Goal: Task Accomplishment & Management: Manage account settings

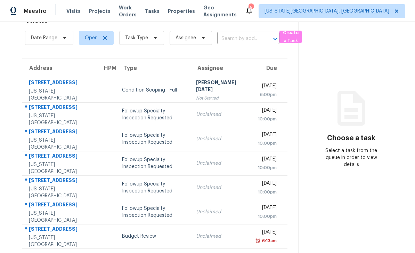
scroll to position [22, 0]
click at [60, 232] on div "[STREET_ADDRESS]" at bounding box center [60, 230] width 63 height 9
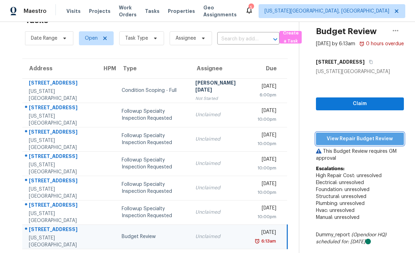
click at [358, 143] on span "View Repair Budget Review" at bounding box center [360, 139] width 77 height 9
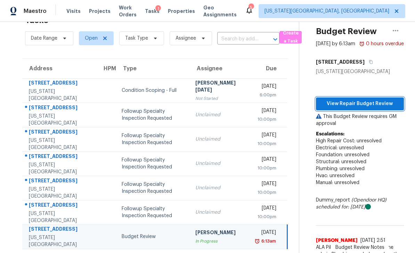
click at [357, 108] on span "View Repair Budget Review" at bounding box center [360, 103] width 77 height 9
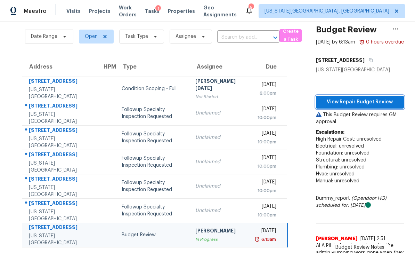
scroll to position [24, 0]
click at [400, 28] on icon "button" at bounding box center [396, 28] width 8 height 8
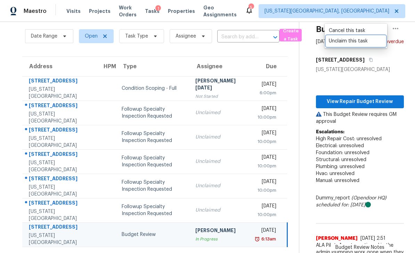
click at [348, 42] on div "Unclaim this task" at bounding box center [356, 41] width 54 height 7
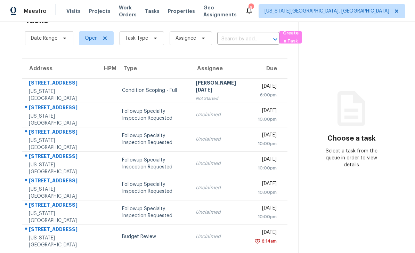
scroll to position [22, 0]
click at [55, 226] on div "1622 Rushmore Dr" at bounding box center [60, 230] width 63 height 9
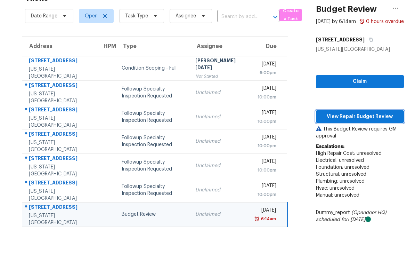
click at [371, 121] on span "View Repair Budget Review" at bounding box center [360, 116] width 77 height 9
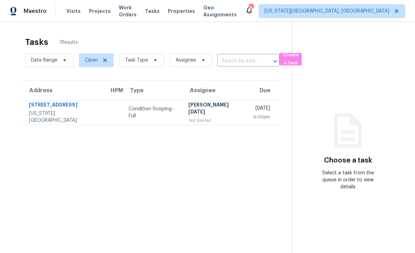
click at [124, 13] on span "Work Orders" at bounding box center [128, 11] width 18 height 14
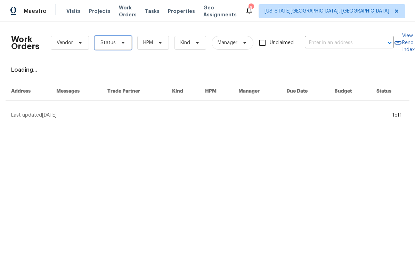
click at [118, 45] on span at bounding box center [122, 43] width 8 height 6
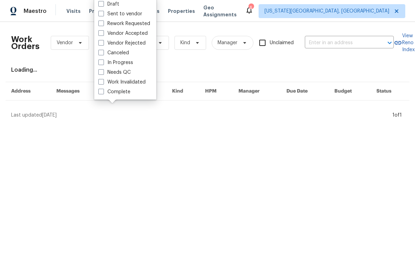
click at [96, 76] on div "Draft Sent to vendor Rework Requested Vendor Accepted Vendor Rejected Canceled …" at bounding box center [125, 48] width 62 height 103
click at [100, 72] on span at bounding box center [101, 72] width 6 height 6
click at [100, 72] on input "Needs QC" at bounding box center [100, 71] width 5 height 5
checkbox input "true"
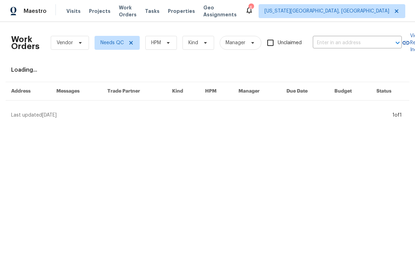
click at [177, 8] on span "Properties" at bounding box center [181, 11] width 27 height 7
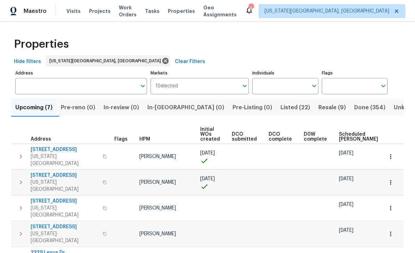
click at [68, 14] on span "Visits" at bounding box center [73, 11] width 14 height 7
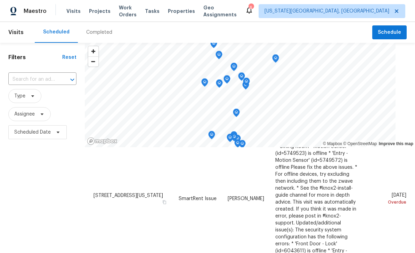
scroll to position [52, 0]
click at [0, 0] on span at bounding box center [0, 0] width 0 height 0
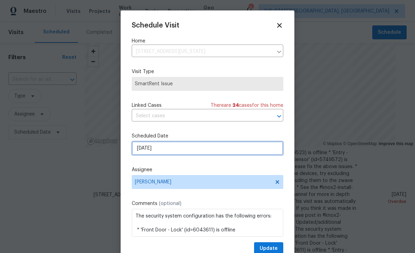
click at [203, 148] on input "8/11/2025" at bounding box center [208, 148] width 152 height 14
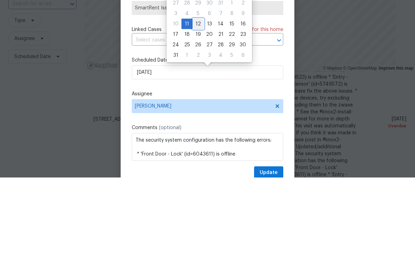
click at [198, 95] on div "12" at bounding box center [198, 100] width 11 height 10
type input "8/12/2025"
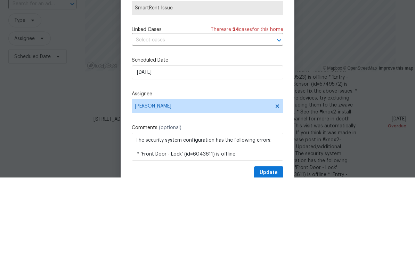
scroll to position [22, 0]
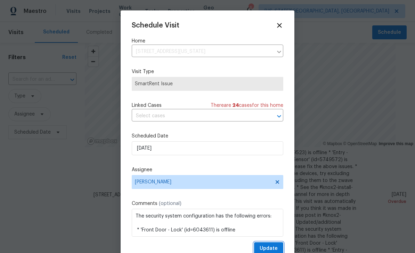
click at [279, 244] on button "Update" at bounding box center [268, 248] width 29 height 13
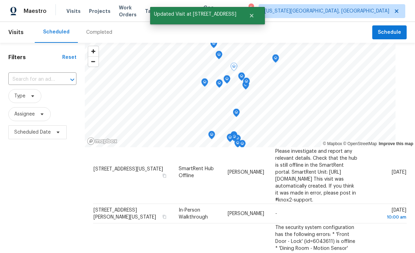
click at [0, 0] on icon at bounding box center [0, 0] width 0 height 0
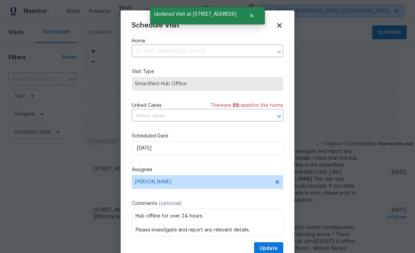
click at [201, 172] on label "Assignee" at bounding box center [208, 169] width 152 height 7
click at [199, 170] on label "Assignee" at bounding box center [208, 169] width 152 height 7
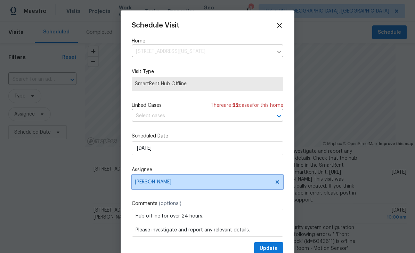
click at [198, 177] on span "[PERSON_NAME]" at bounding box center [208, 182] width 152 height 14
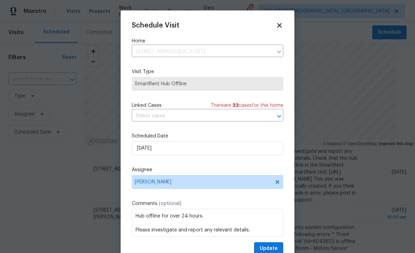
scroll to position [22, 0]
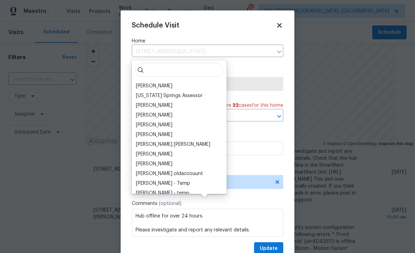
click at [275, 75] on label "Visit Type" at bounding box center [208, 71] width 152 height 7
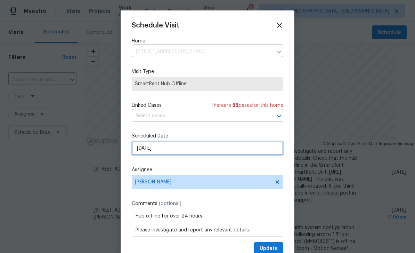
click at [205, 152] on input "8/12/2025" at bounding box center [208, 148] width 152 height 14
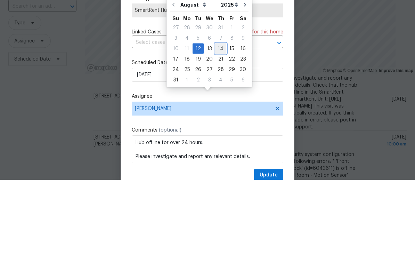
click at [219, 117] on div "14" at bounding box center [220, 122] width 11 height 10
type input "8/14/2025"
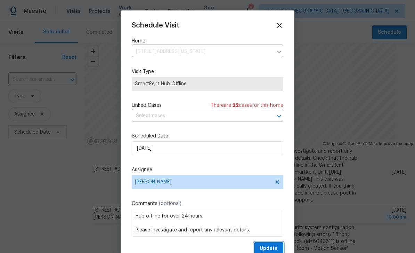
click at [277, 246] on span "Update" at bounding box center [269, 248] width 18 height 9
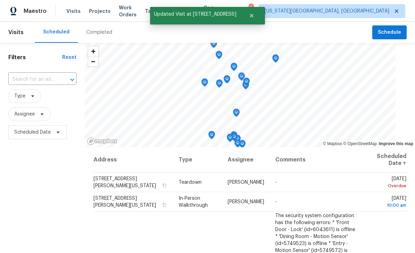
scroll to position [0, 0]
click at [0, 0] on icon at bounding box center [0, 0] width 0 height 0
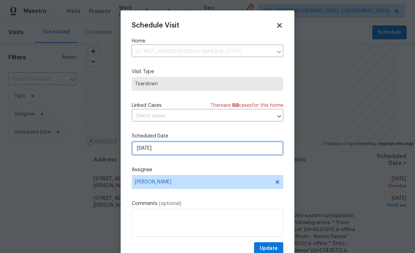
click at [193, 150] on input "8/11/2025" at bounding box center [208, 148] width 152 height 14
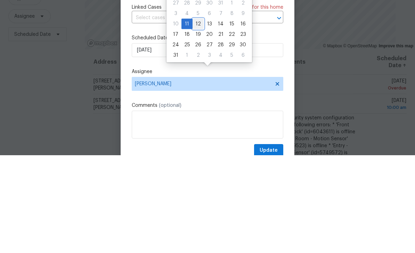
click at [196, 117] on div "12" at bounding box center [198, 122] width 11 height 10
type input "8/12/2025"
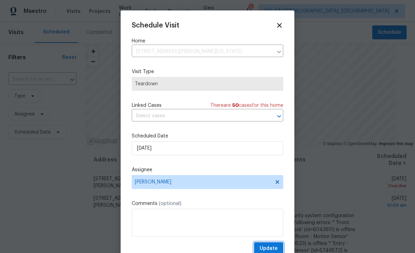
click at [268, 248] on span "Update" at bounding box center [269, 248] width 18 height 9
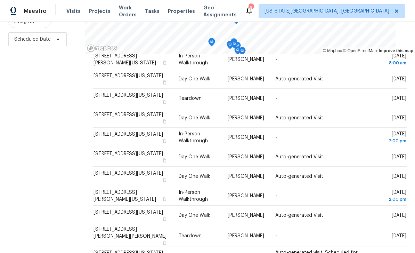
scroll to position [92, 0]
